Goal: Information Seeking & Learning: Learn about a topic

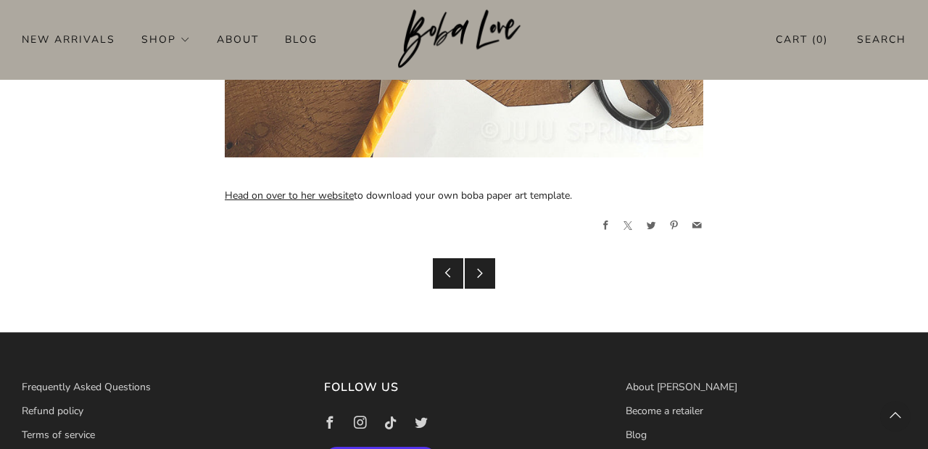
scroll to position [2316, 0]
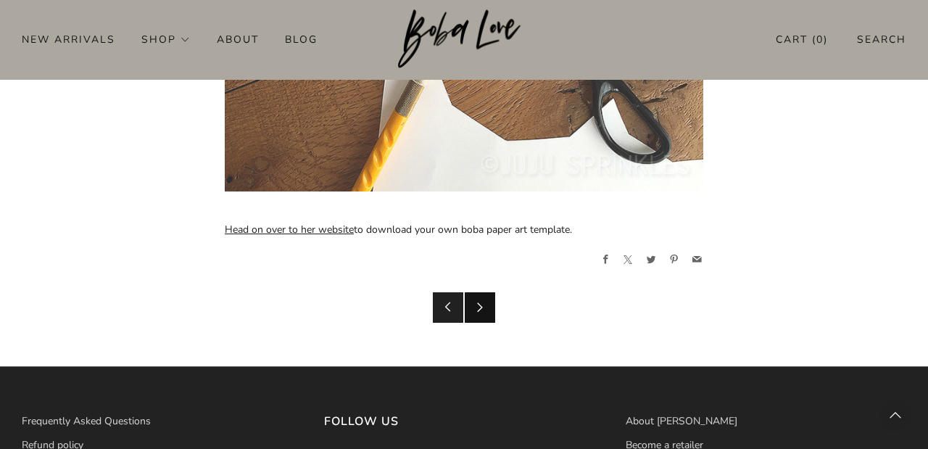
click at [473, 301] on link "Newer Post" at bounding box center [480, 307] width 30 height 30
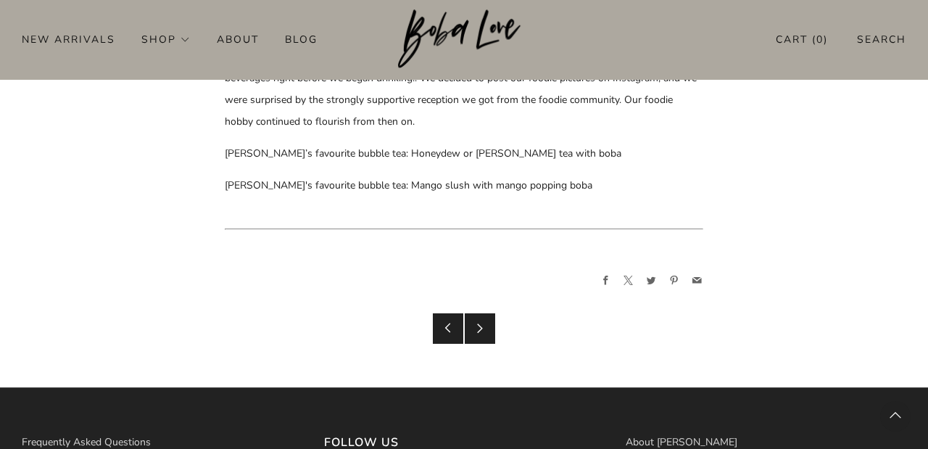
scroll to position [6438, 0]
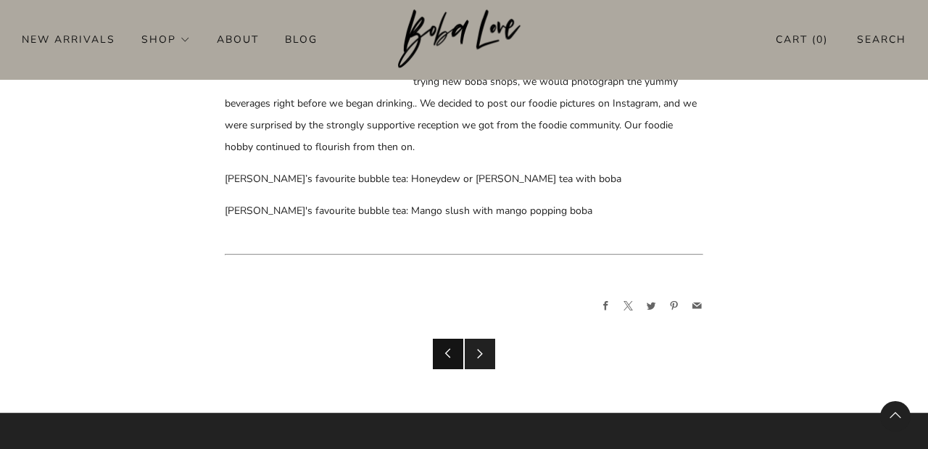
click at [446, 339] on link "Older Post" at bounding box center [448, 354] width 30 height 30
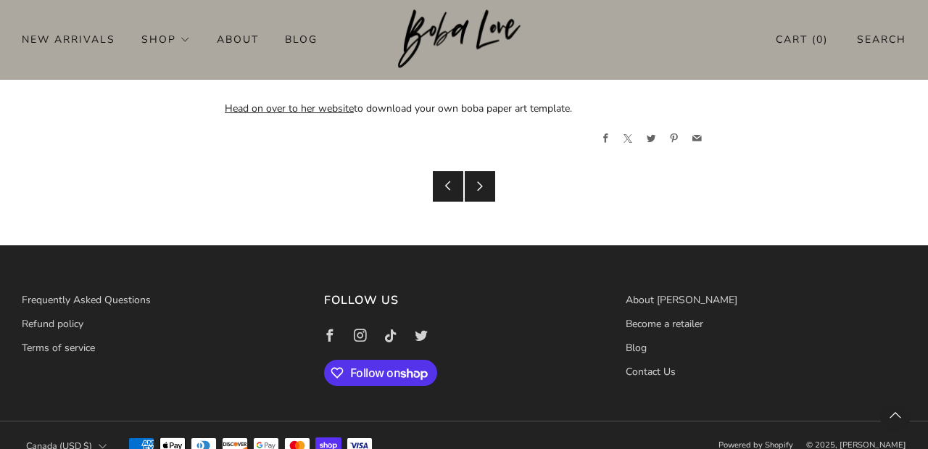
scroll to position [2436, 0]
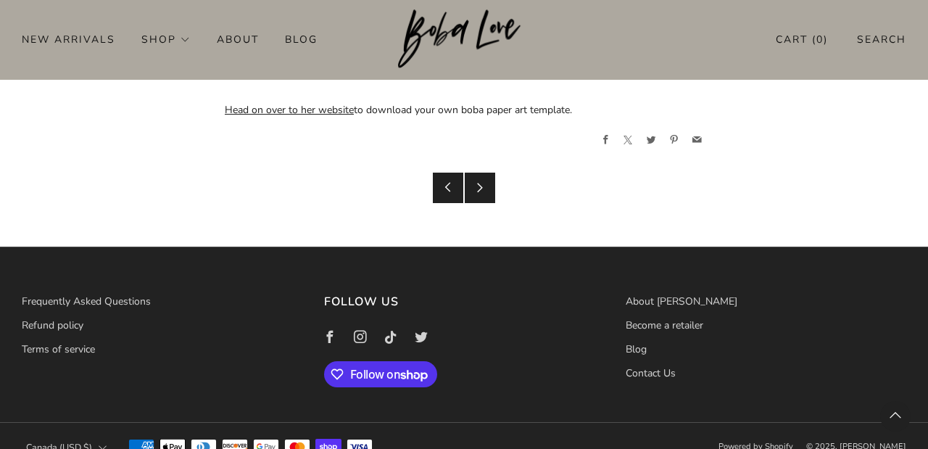
click at [304, 103] on link "Head on over to her website" at bounding box center [289, 110] width 129 height 14
